Goal: Information Seeking & Learning: Learn about a topic

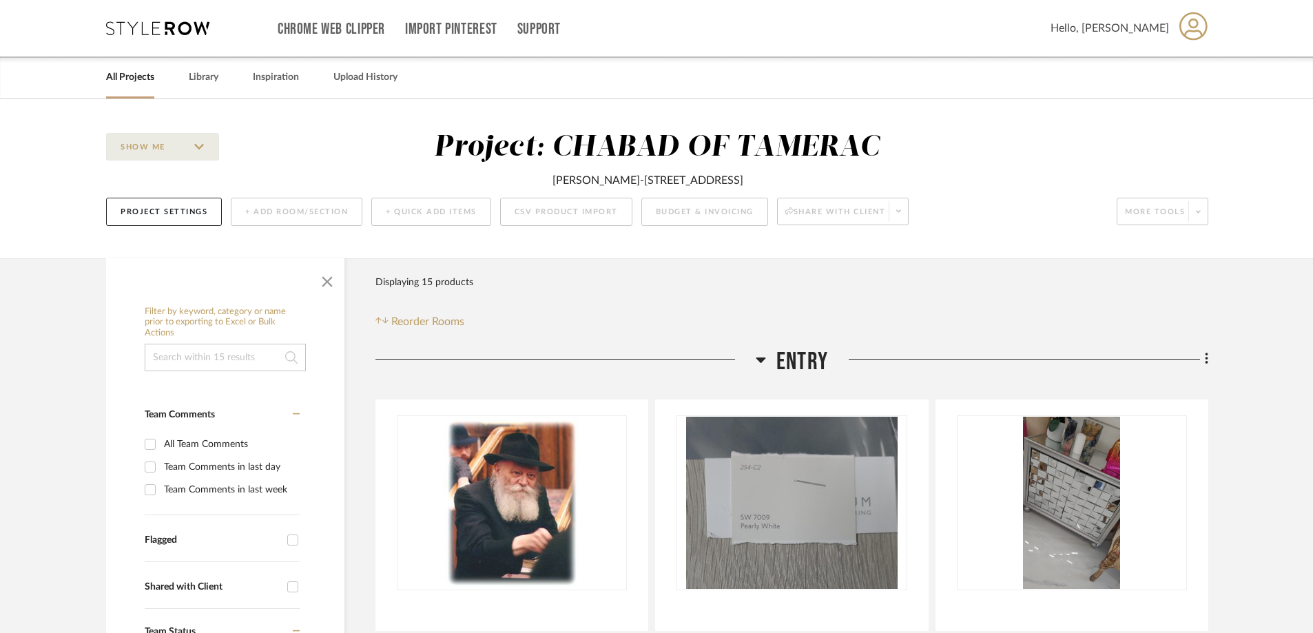
click at [123, 81] on link "All Projects" at bounding box center [130, 77] width 48 height 19
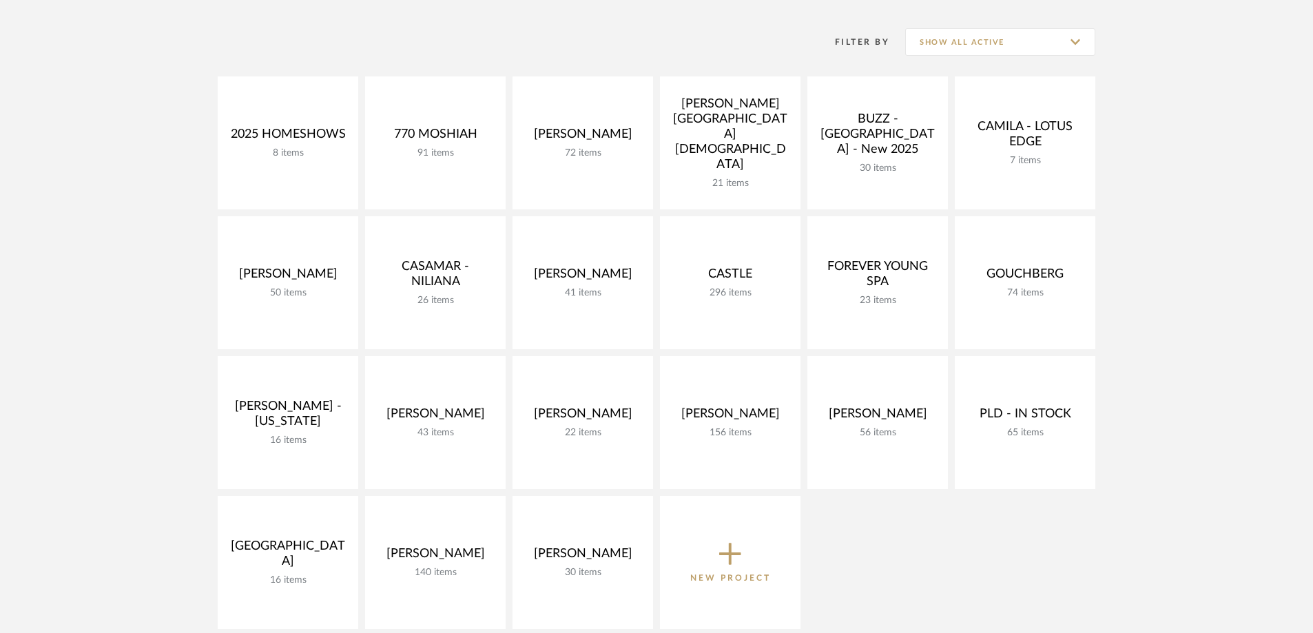
scroll to position [276, 0]
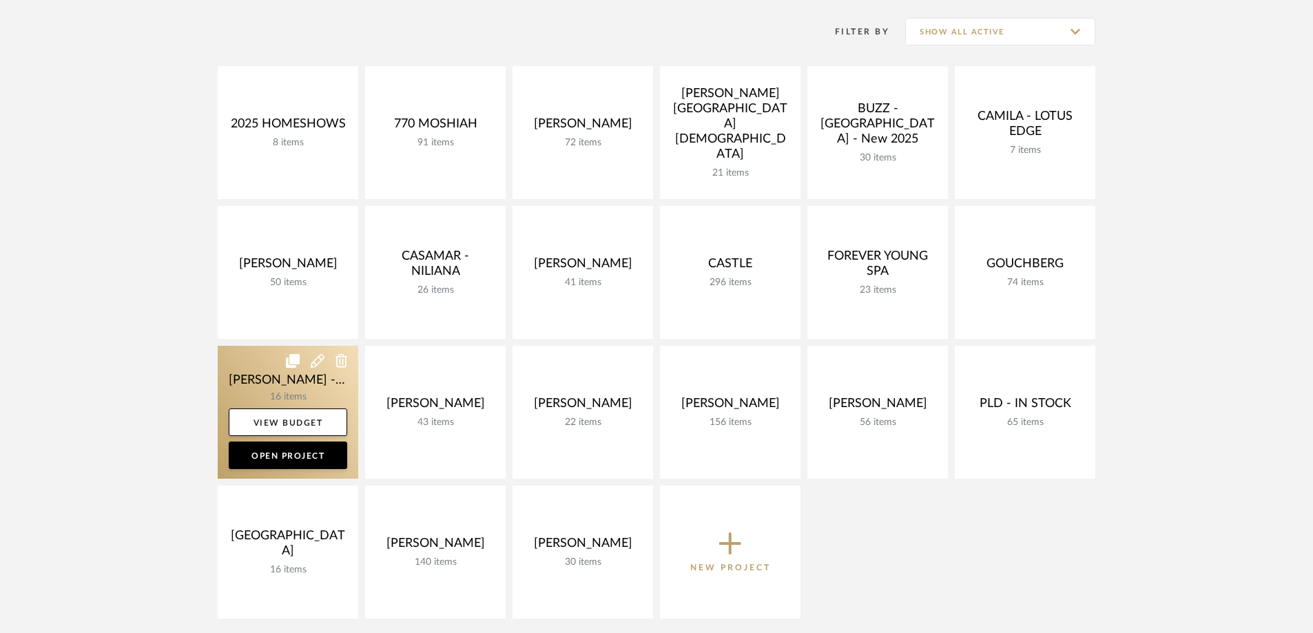
click at [313, 378] on link at bounding box center [288, 412] width 141 height 133
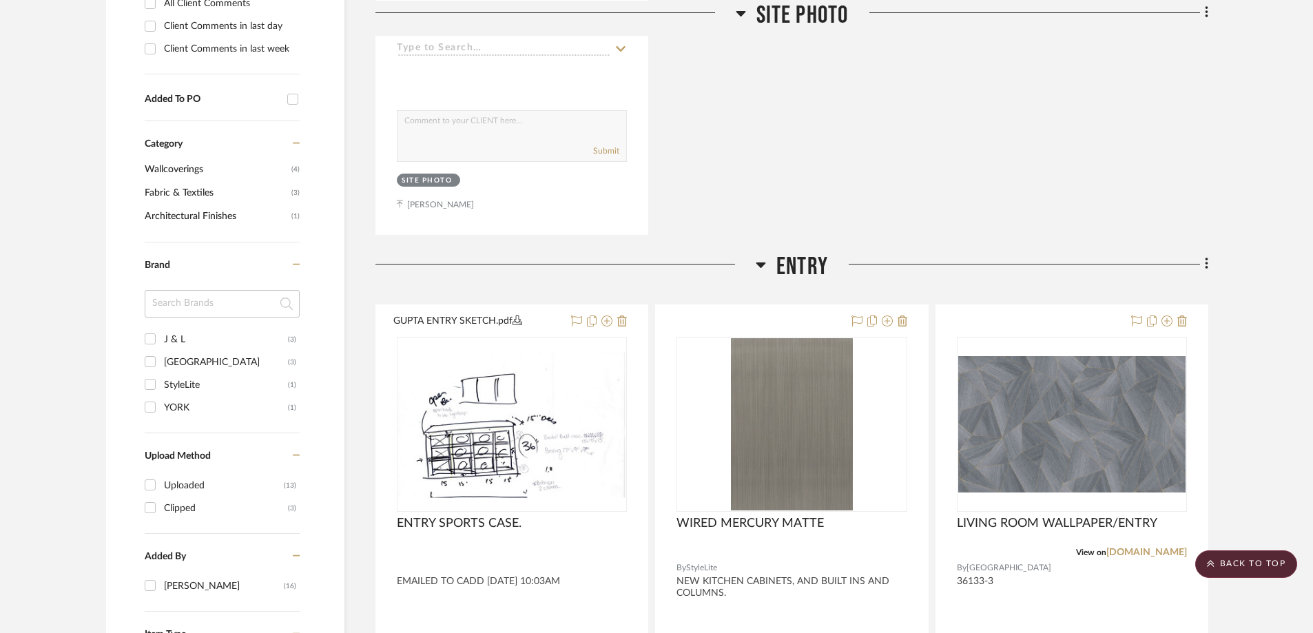
scroll to position [964, 0]
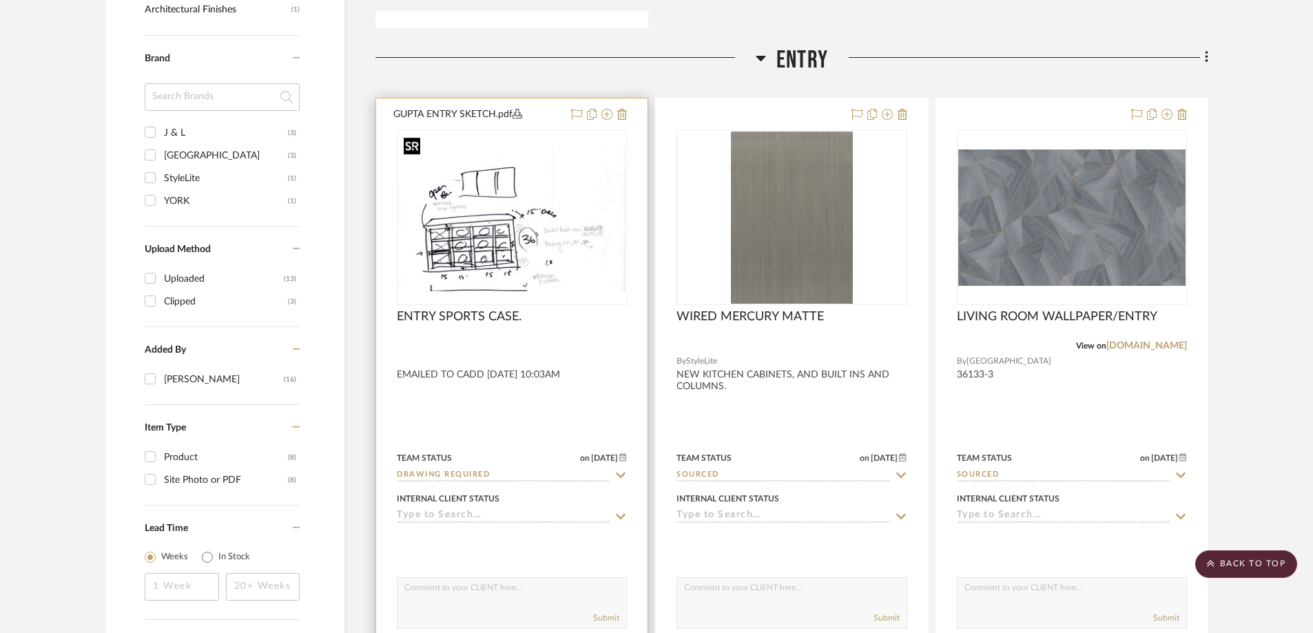
click at [0, 0] on img at bounding box center [0, 0] width 0 height 0
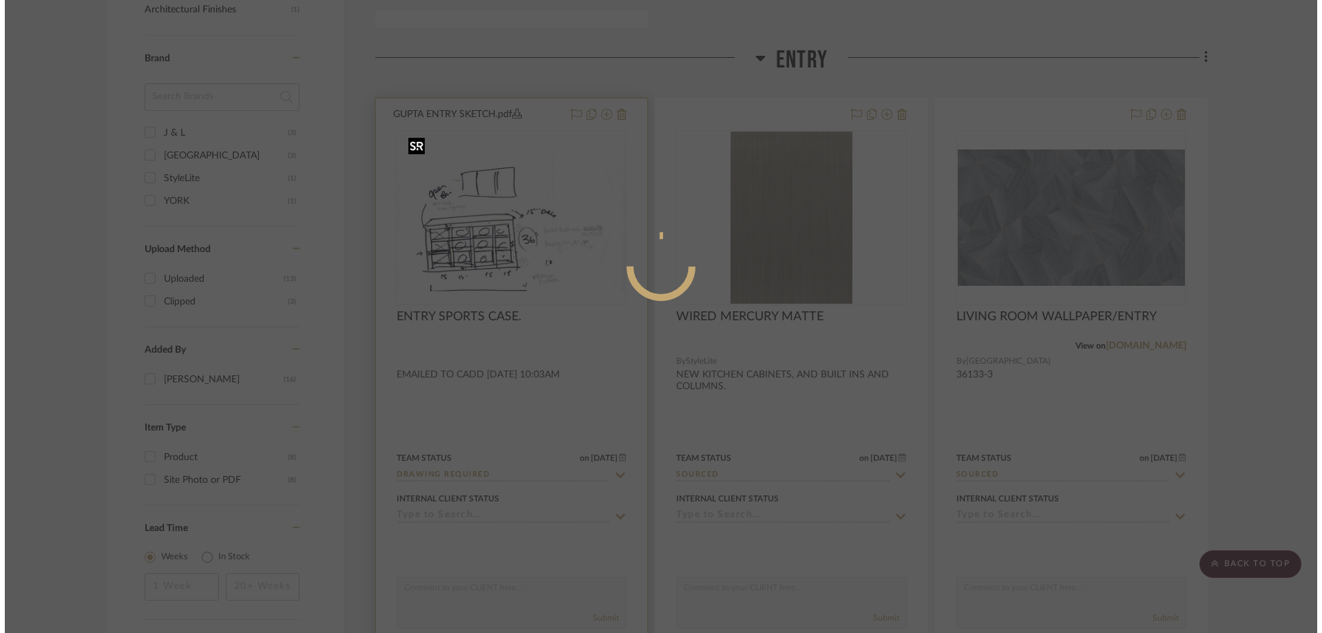
scroll to position [0, 0]
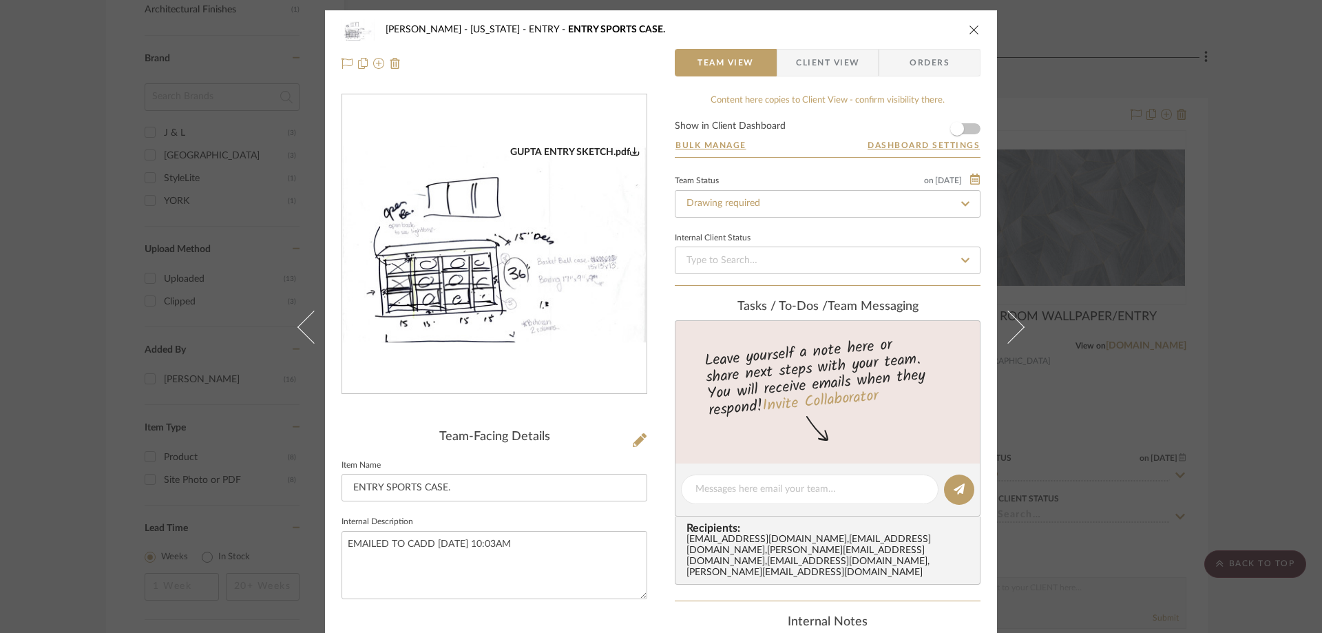
click at [526, 311] on img "0" at bounding box center [494, 244] width 304 height 197
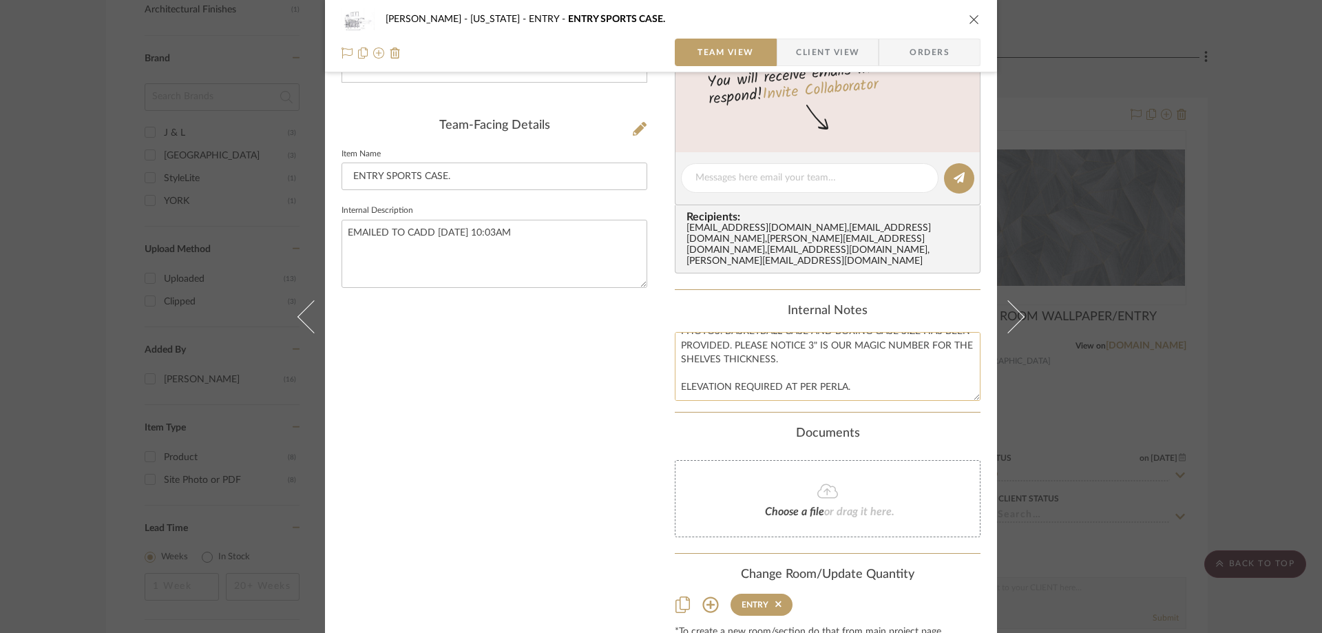
scroll to position [360, 0]
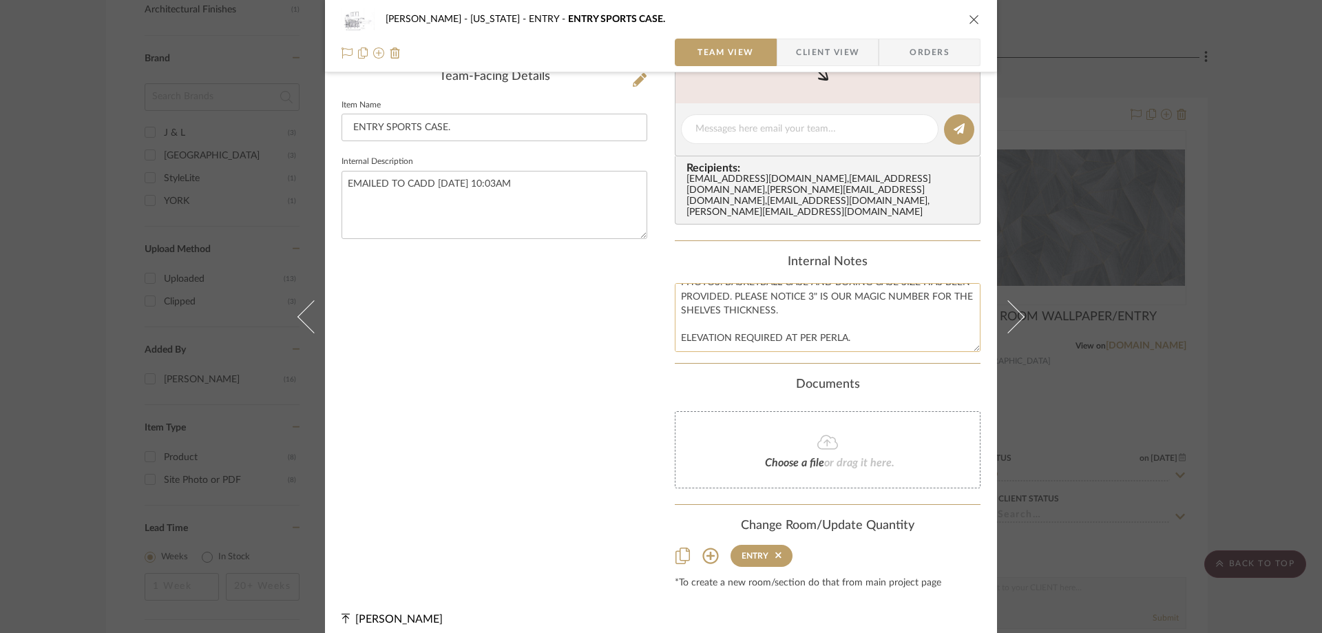
click at [832, 283] on textarea "PLEASE SEE THE ATTACHED SKETCH. THESE SHELVES WILL BE OPEN BACK SO WE CAN SEE T…" at bounding box center [828, 317] width 306 height 68
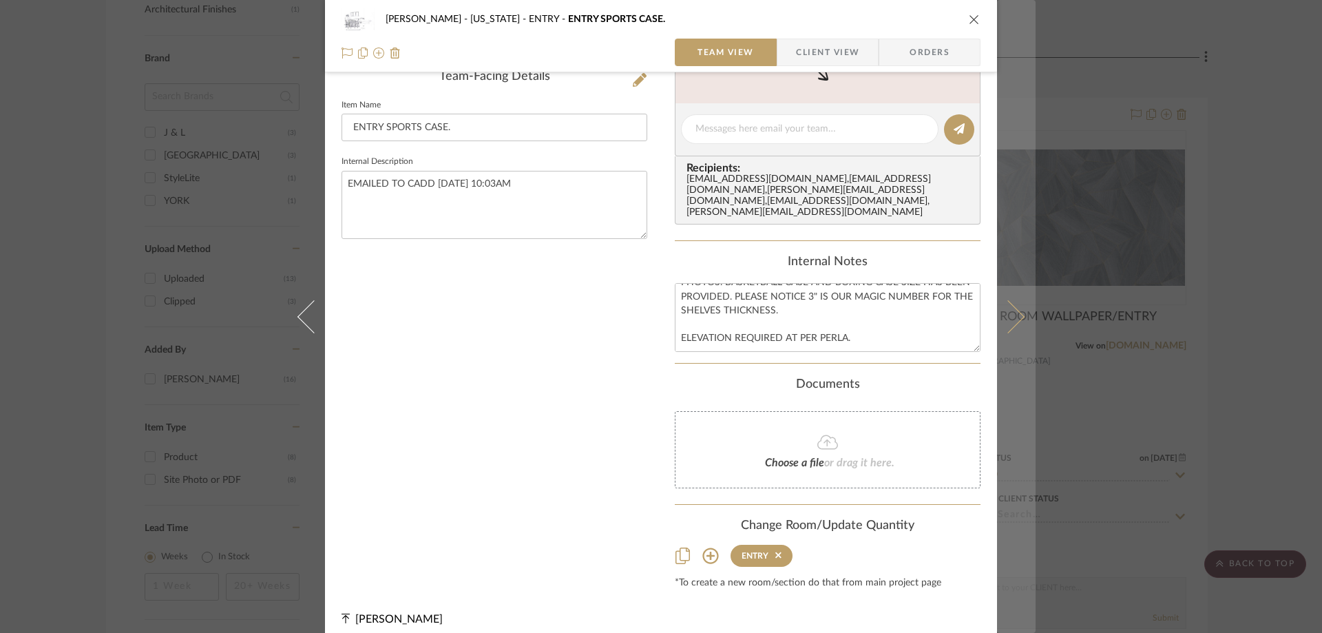
click at [1012, 307] on button at bounding box center [1016, 316] width 39 height 633
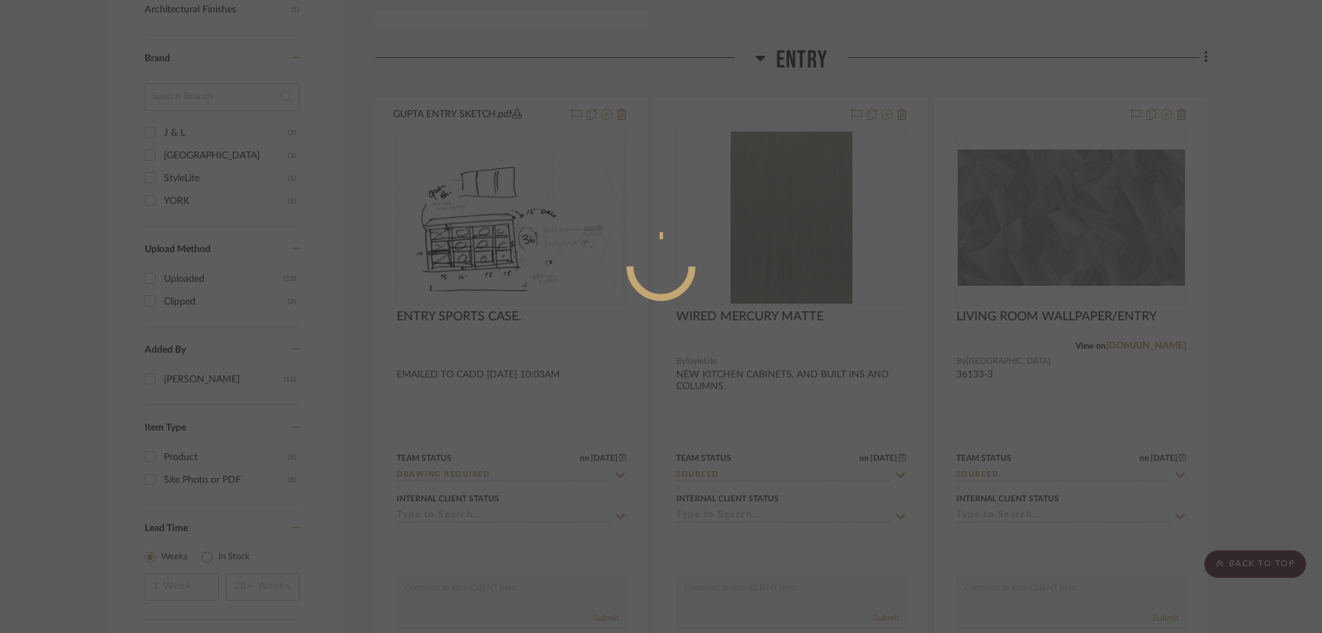
scroll to position [0, 0]
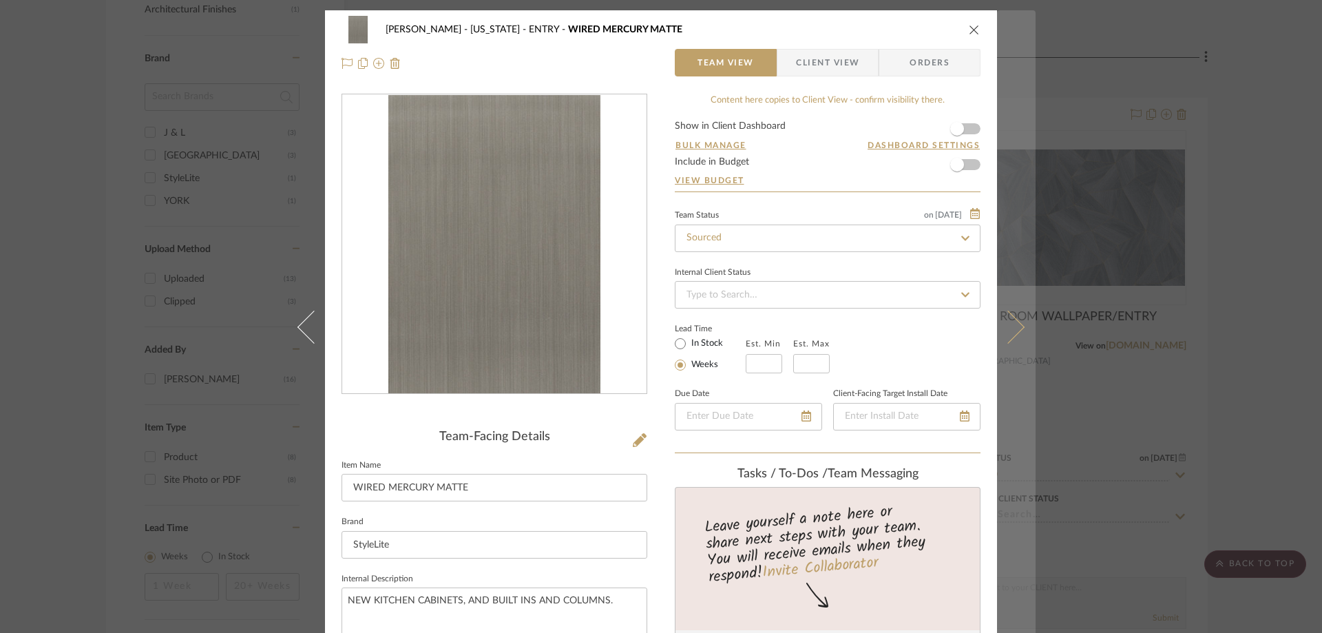
click at [1021, 320] on button at bounding box center [1016, 326] width 39 height 633
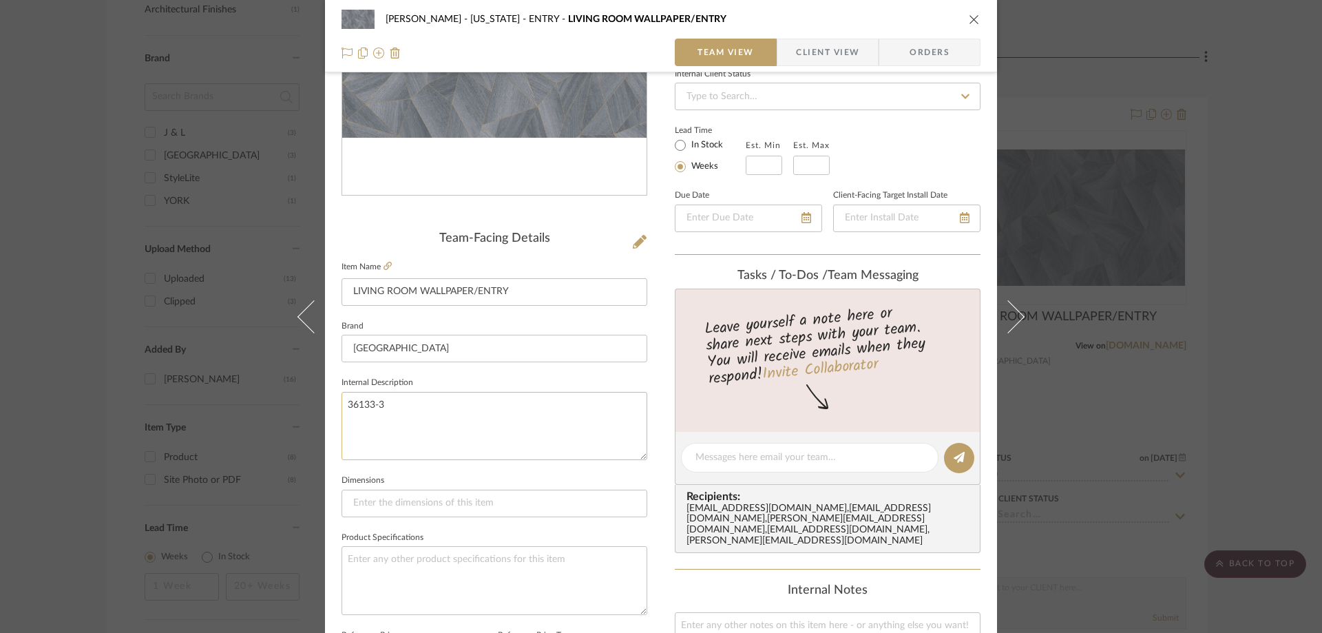
scroll to position [69, 0]
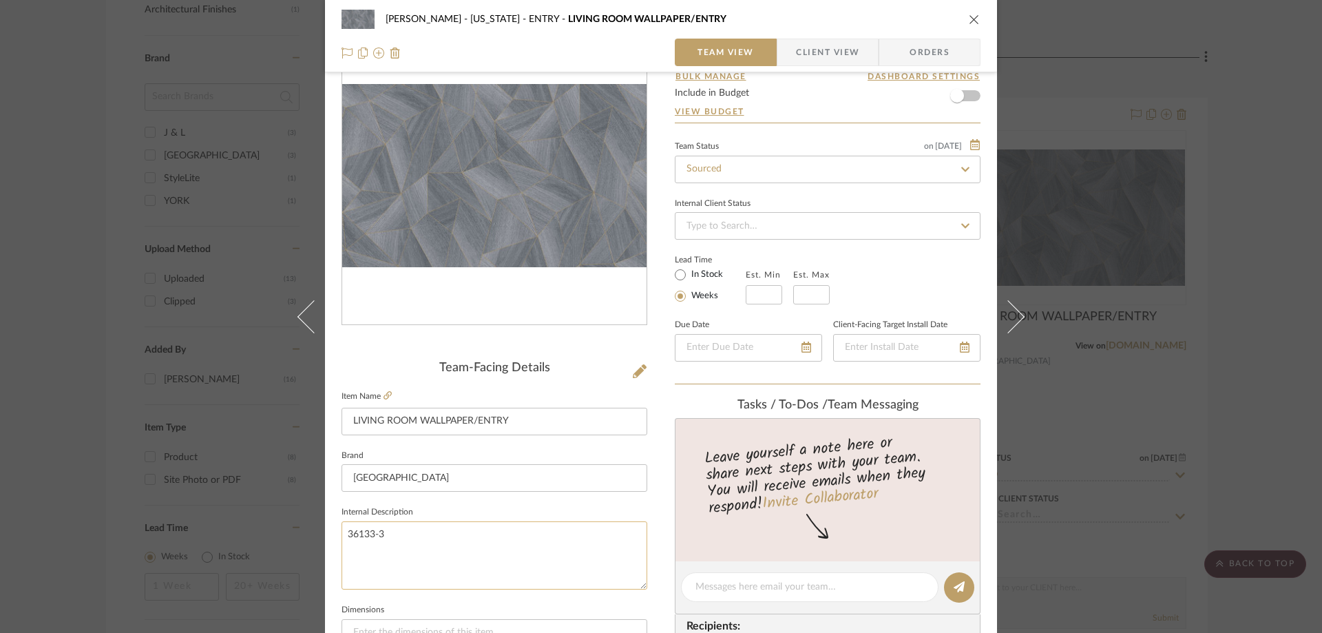
click at [367, 526] on textarea "36133-3" at bounding box center [495, 555] width 306 height 68
click at [814, 57] on span "Client View" at bounding box center [827, 53] width 63 height 28
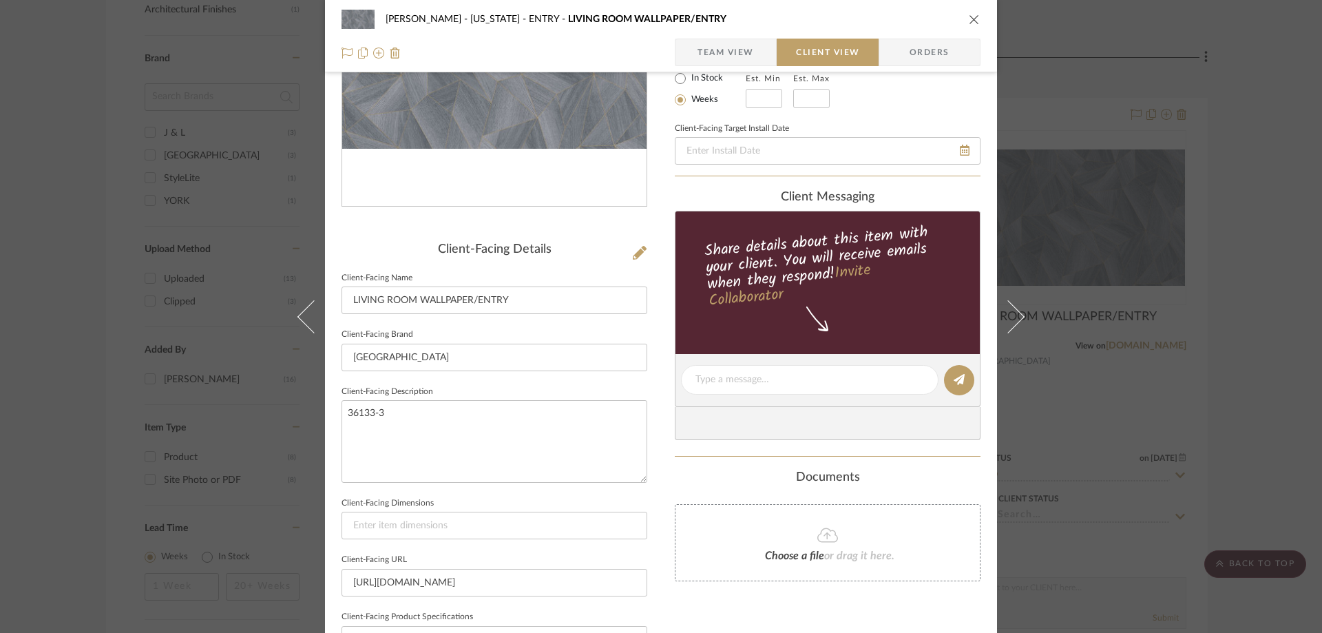
scroll to position [276, 0]
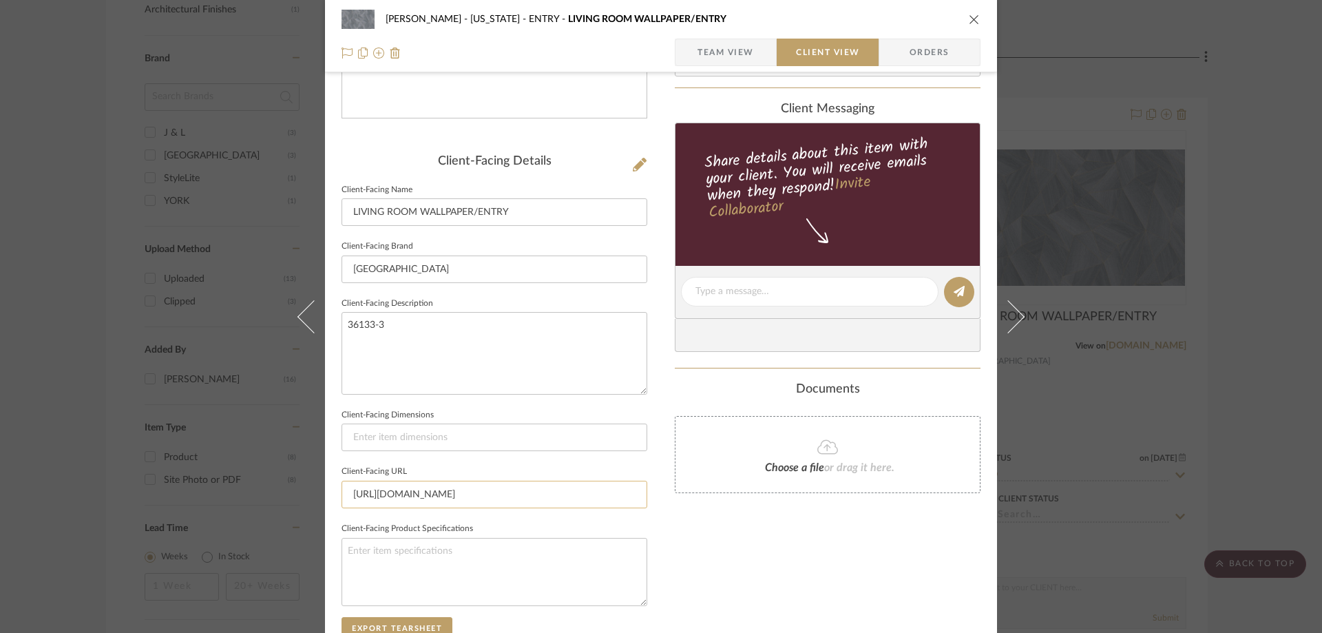
click at [594, 489] on input "[URL][DOMAIN_NAME]" at bounding box center [495, 495] width 306 height 28
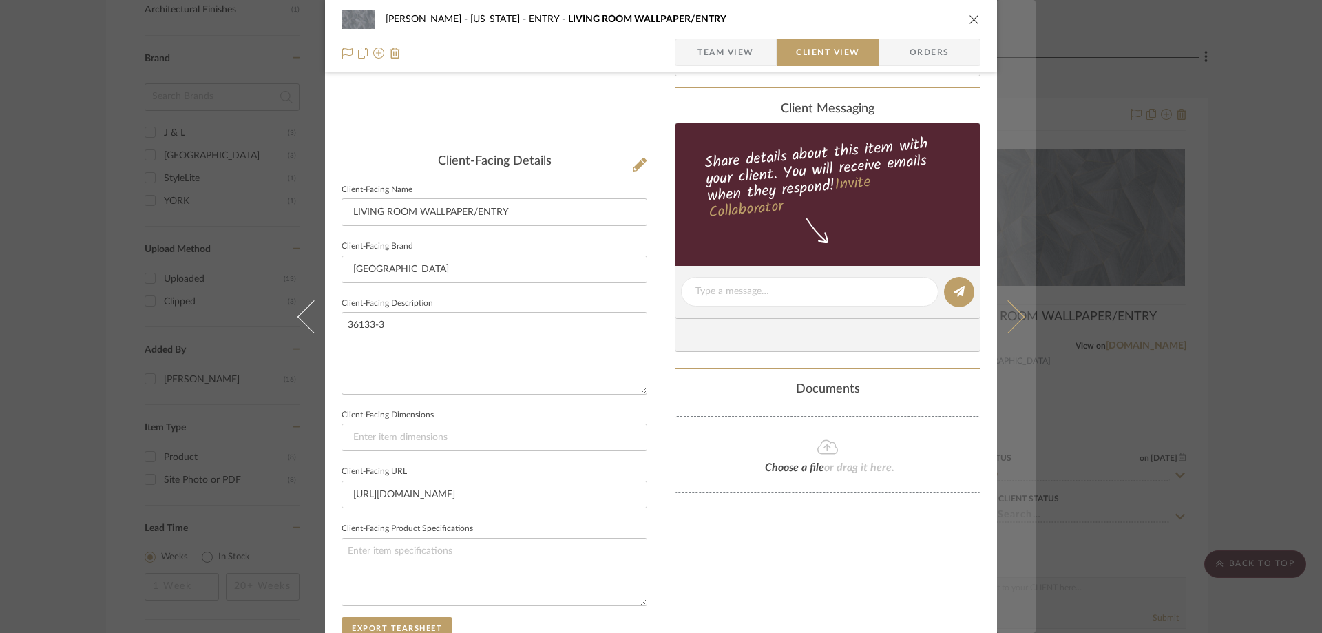
click at [1010, 318] on icon at bounding box center [1008, 316] width 33 height 33
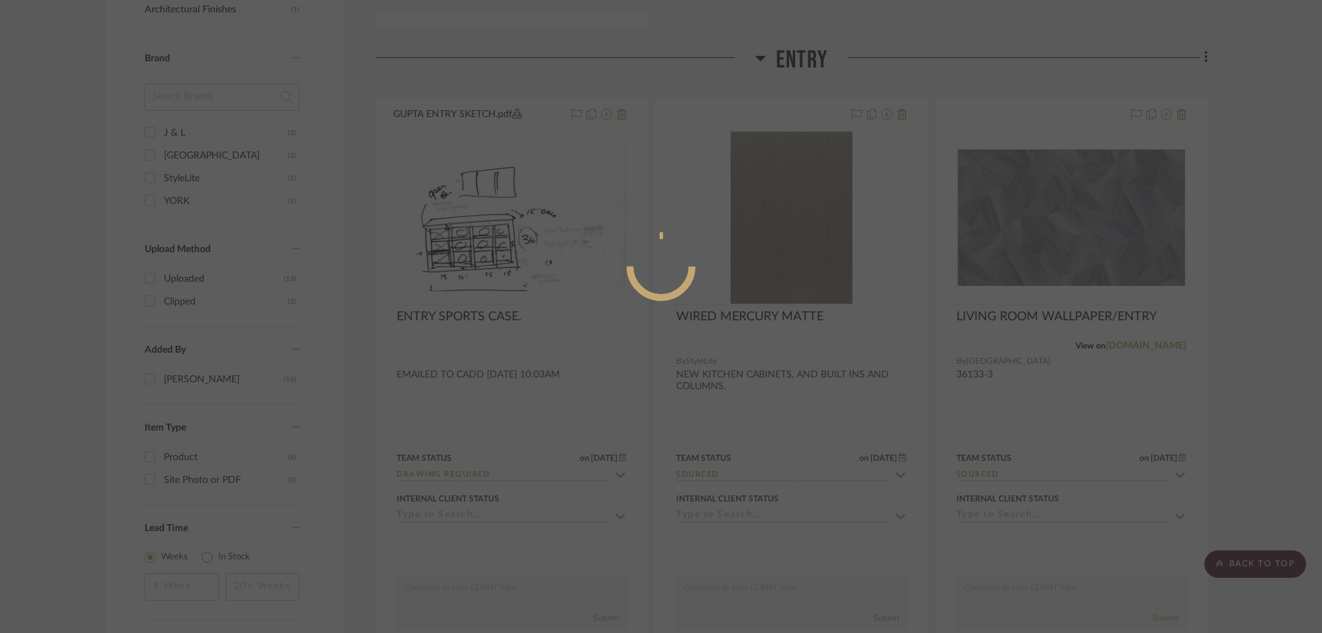
scroll to position [0, 0]
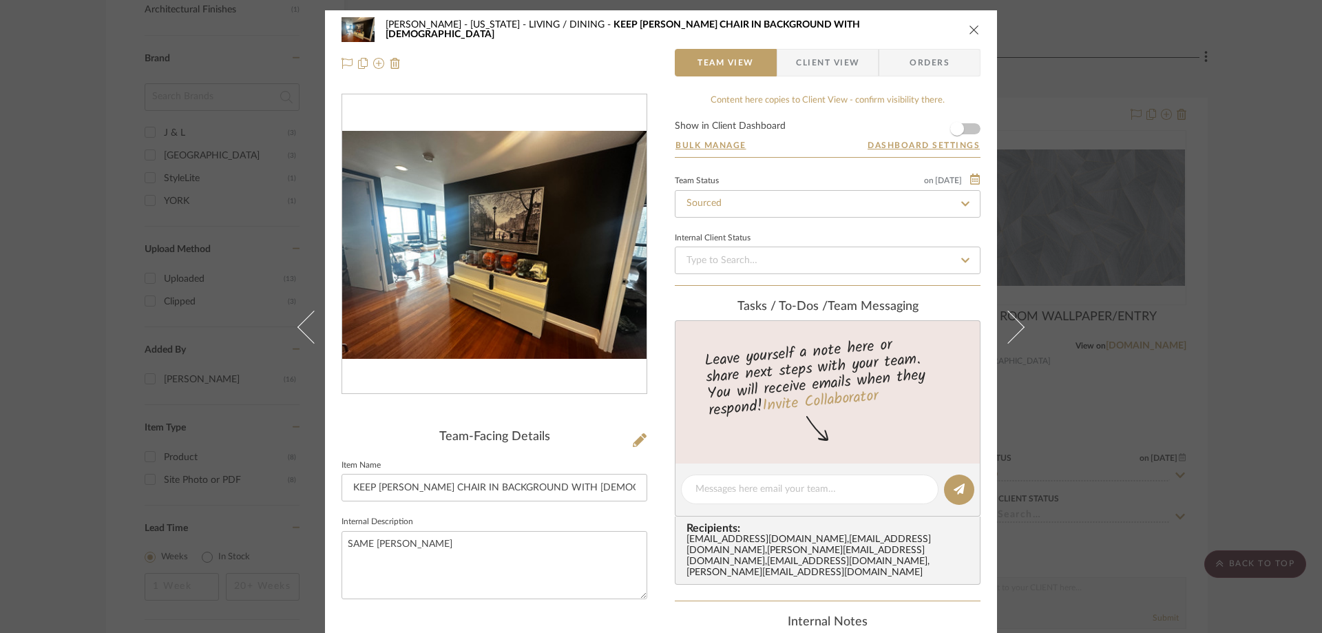
click at [1010, 318] on icon at bounding box center [1008, 326] width 33 height 33
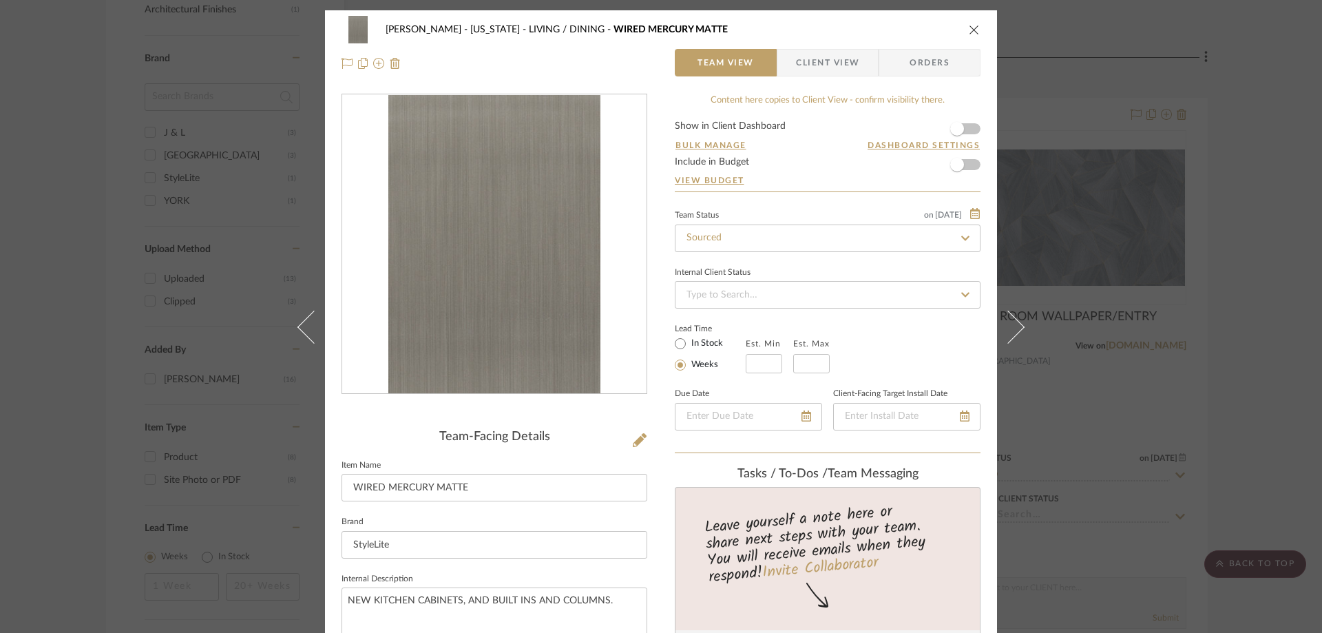
click at [1010, 318] on icon at bounding box center [1008, 326] width 33 height 33
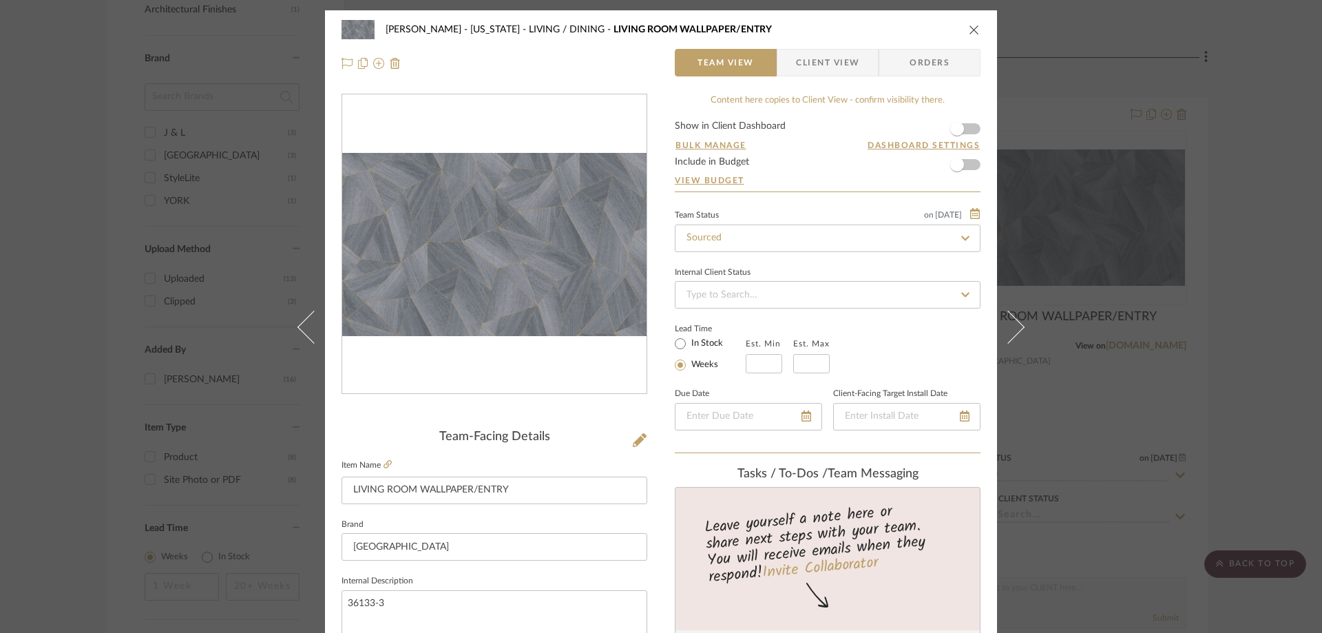
click at [1010, 318] on icon at bounding box center [1008, 326] width 33 height 33
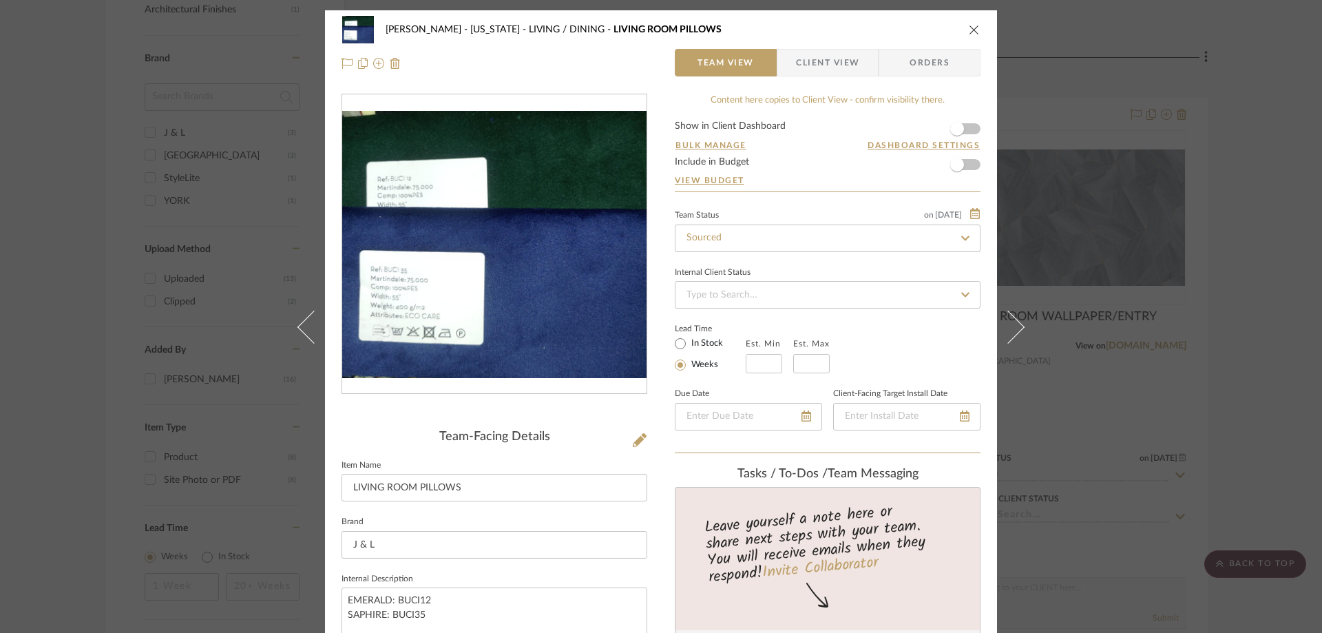
click at [969, 30] on icon "close" at bounding box center [974, 29] width 11 height 11
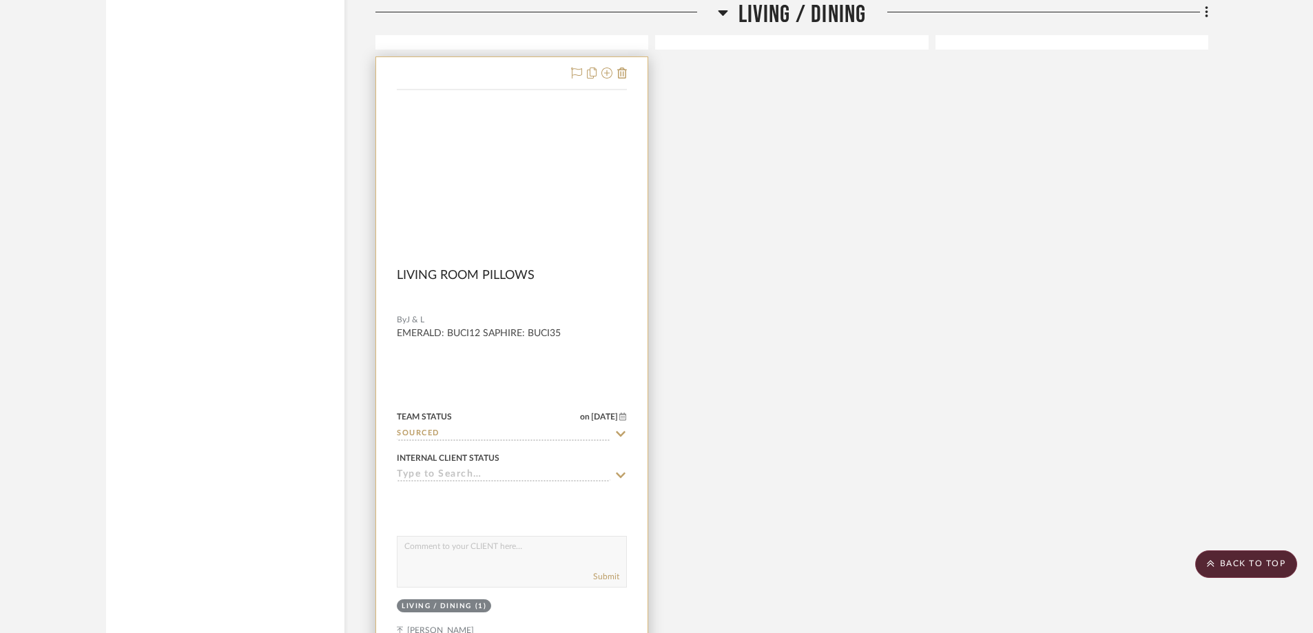
scroll to position [2273, 0]
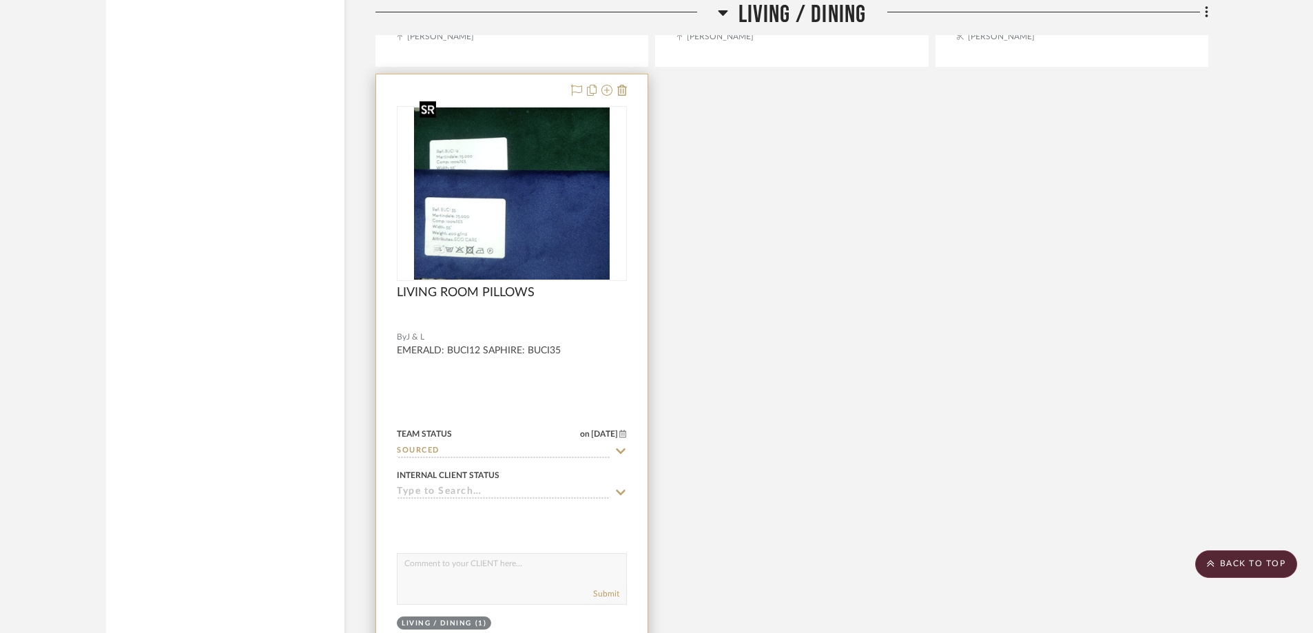
click at [0, 0] on img at bounding box center [0, 0] width 0 height 0
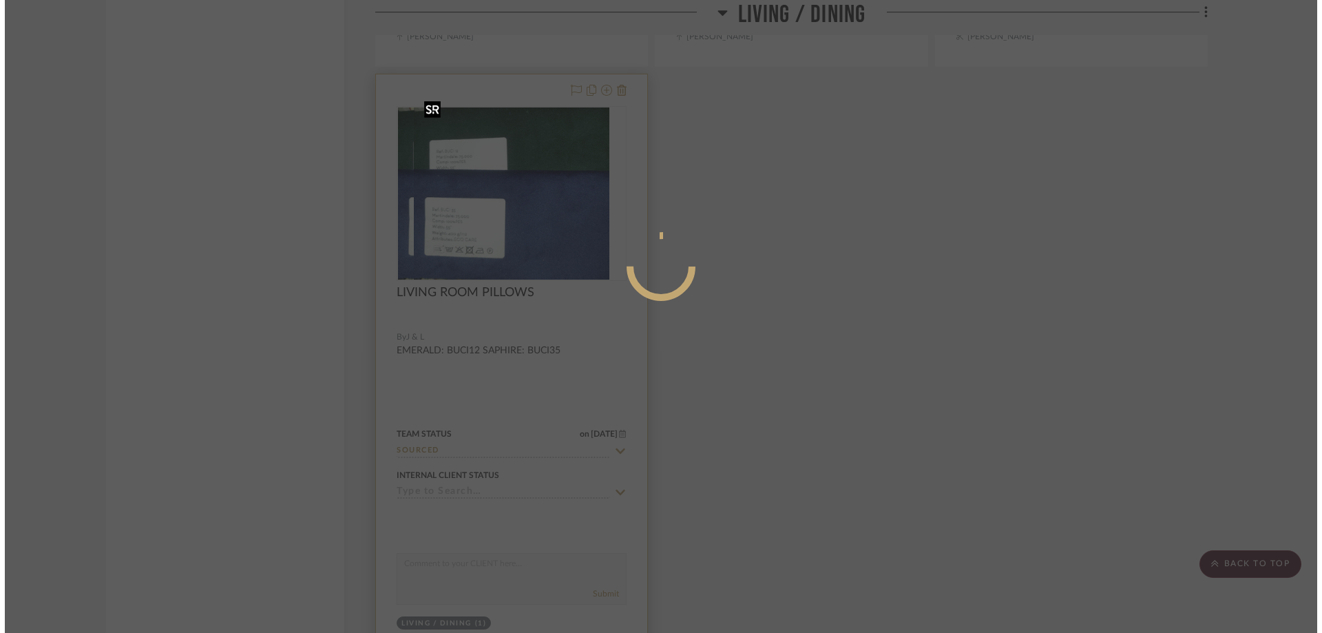
scroll to position [0, 0]
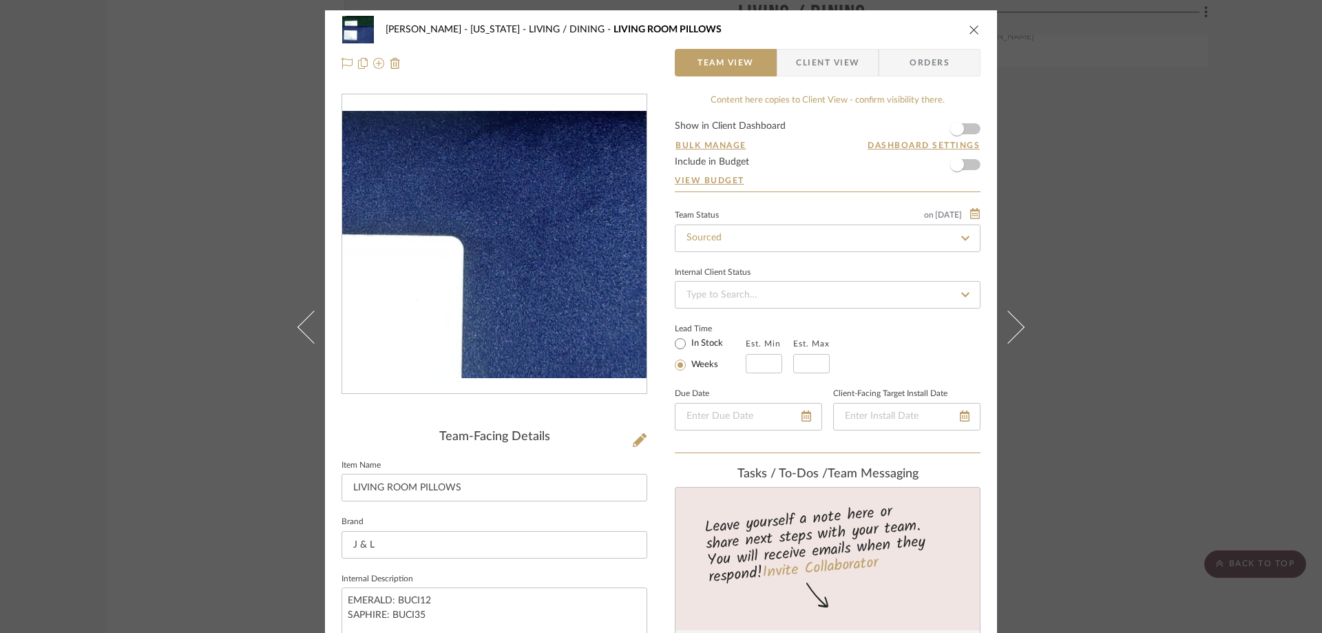
click at [490, 256] on img "0" at bounding box center [494, 245] width 304 height 268
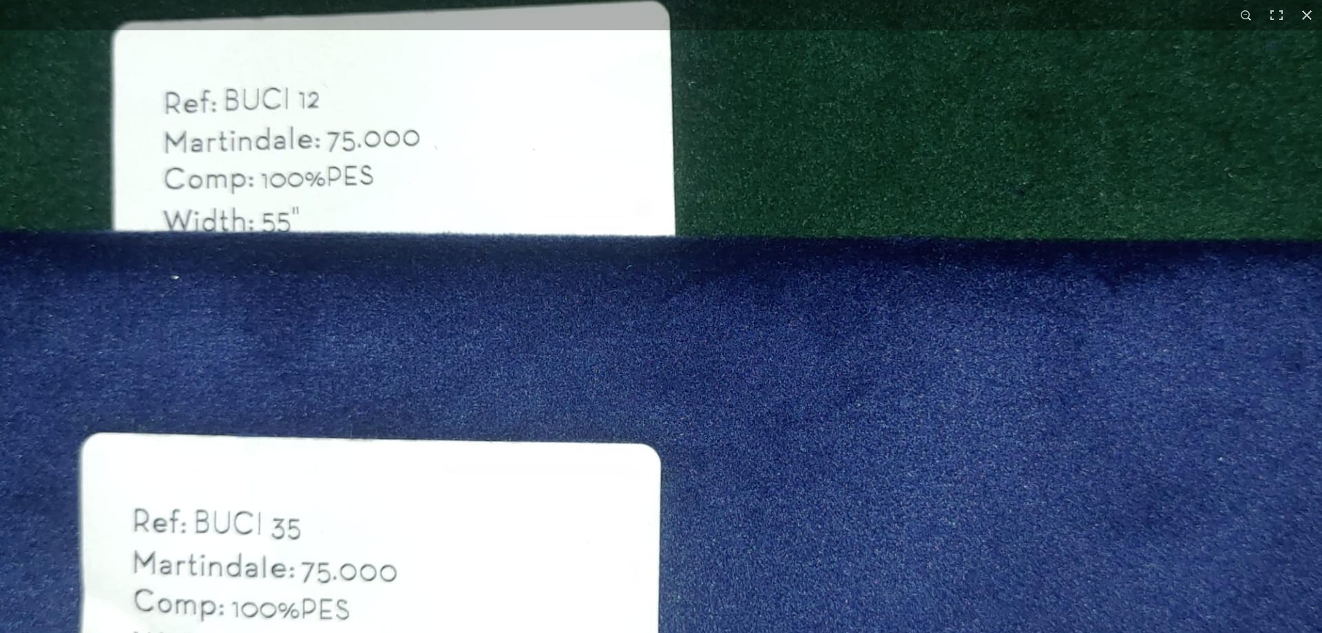
click at [742, 209] on img at bounding box center [705, 406] width 1411 height 1243
